Goal: Navigation & Orientation: Find specific page/section

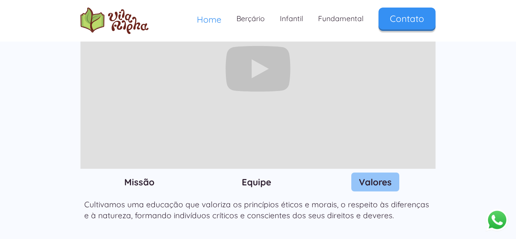
scroll to position [804, 0]
click at [496, 69] on div "Nosso dia a dia 🌱 Em uma chácara de 14.000 m², cercada por um ambiente natural,…" at bounding box center [258, 68] width 516 height 371
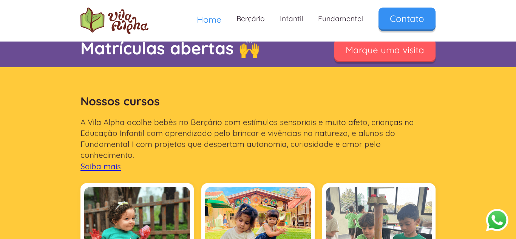
scroll to position [338, 0]
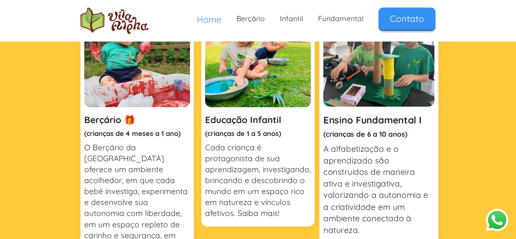
click at [414, 94] on img at bounding box center [378, 50] width 111 height 111
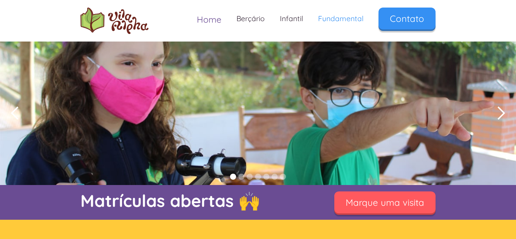
click at [217, 23] on span "Home" at bounding box center [209, 19] width 25 height 11
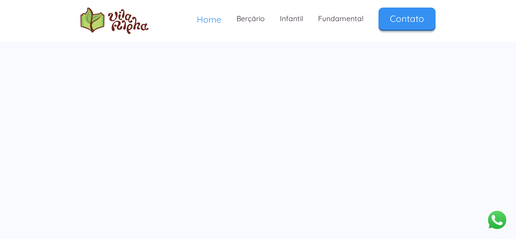
scroll to position [1260, 0]
click at [486, 138] on div "Faça um tour virtual na nossa escola Toque nas setas para explorar um pouco da …" at bounding box center [258, 106] width 516 height 273
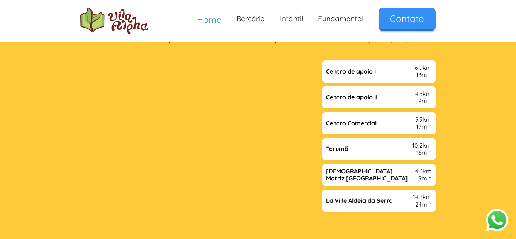
scroll to position [1901, 0]
